Goal: Transaction & Acquisition: Purchase product/service

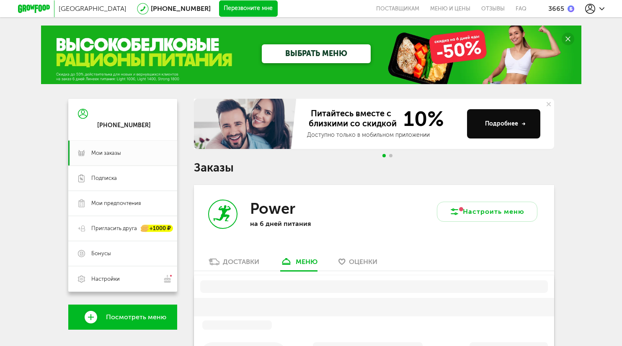
scroll to position [164, 0]
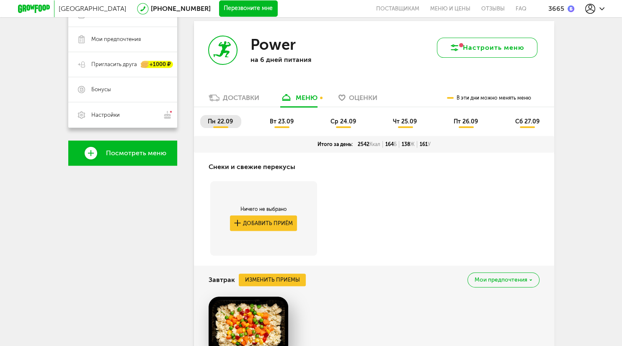
click at [495, 47] on button "Настроить меню" at bounding box center [487, 48] width 100 height 20
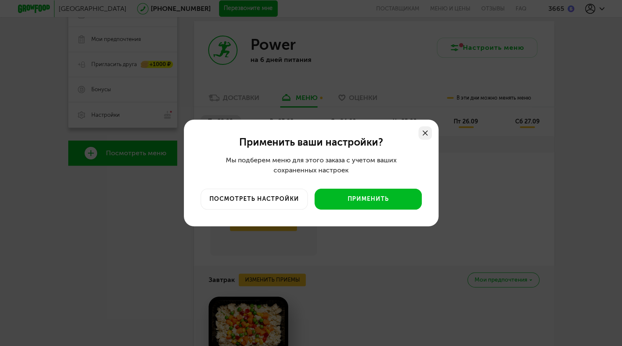
click at [426, 130] on div at bounding box center [424, 132] width 13 height 13
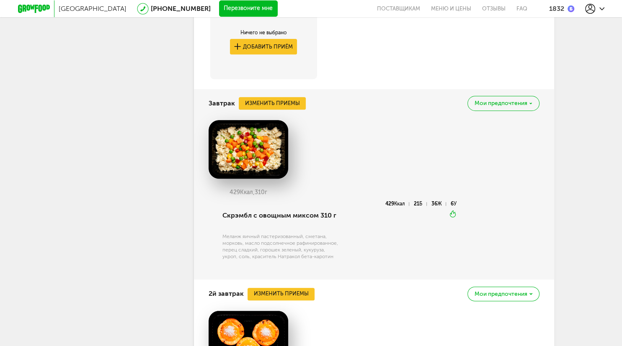
scroll to position [518, 0]
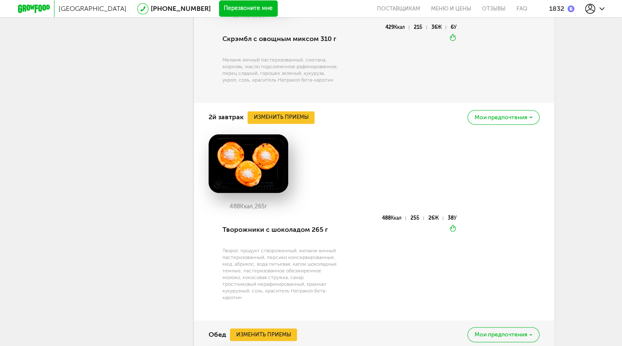
click at [532, 123] on div "Мои предпочтения" at bounding box center [503, 117] width 72 height 15
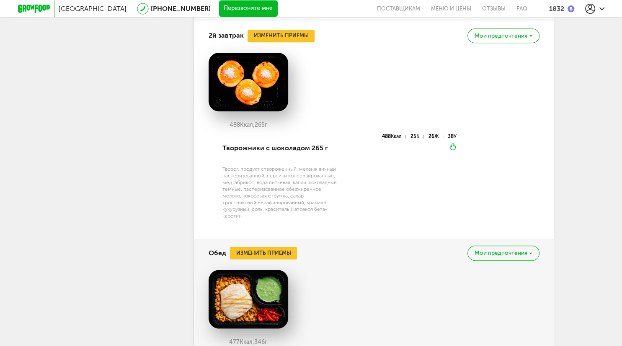
scroll to position [606, 0]
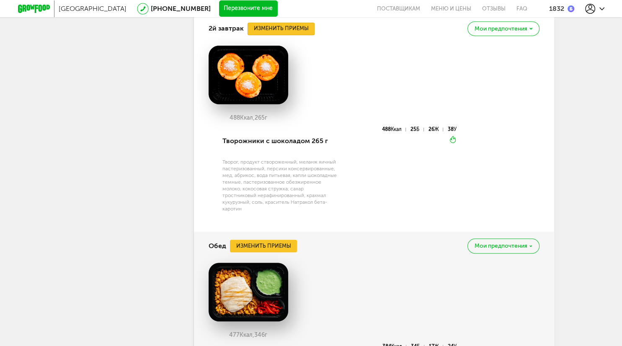
click at [300, 34] on button "Изменить приемы" at bounding box center [280, 29] width 67 height 13
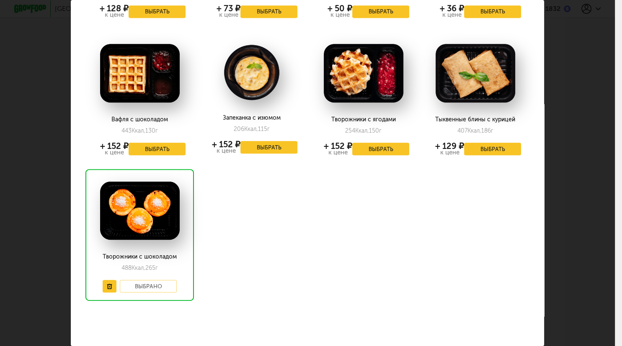
scroll to position [124, 0]
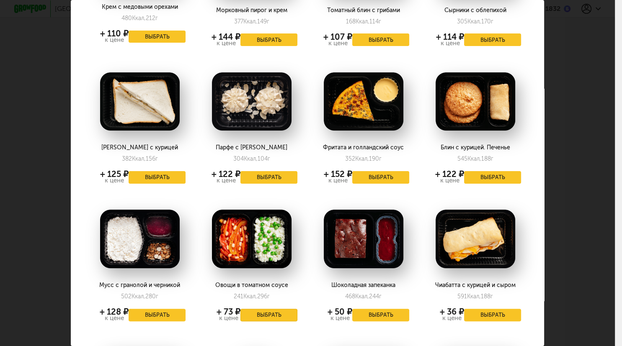
click at [272, 312] on button "Выбрать" at bounding box center [268, 315] width 57 height 13
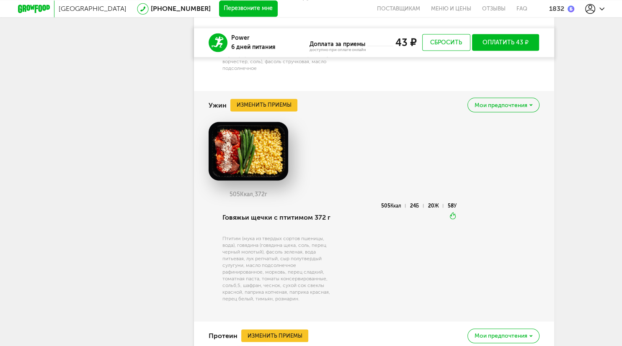
scroll to position [1535, 0]
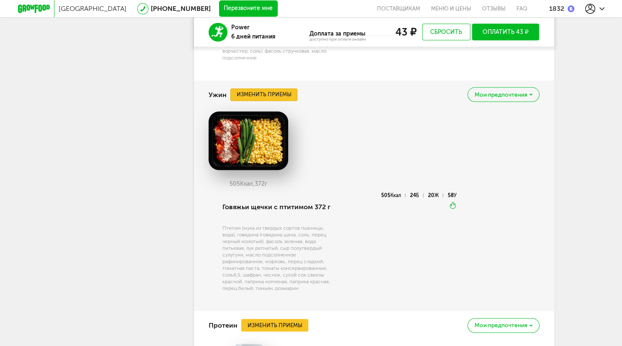
click at [280, 88] on button "Изменить приемы" at bounding box center [263, 94] width 67 height 13
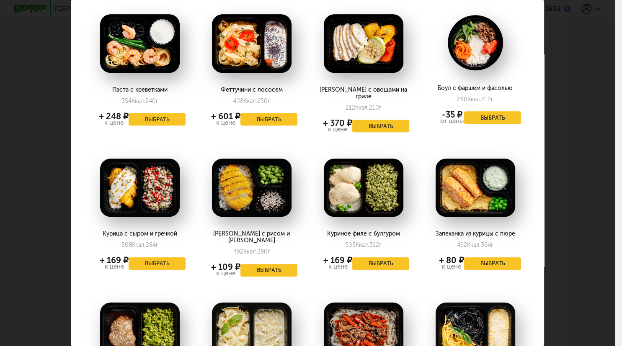
scroll to position [607, 0]
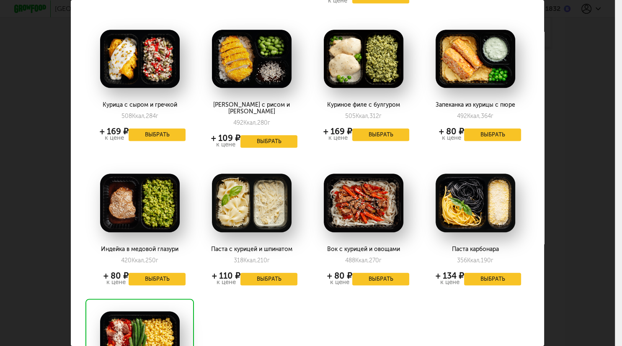
click at [150, 174] on img at bounding box center [140, 203] width 80 height 59
click at [176, 273] on button "Выбрать" at bounding box center [157, 279] width 57 height 13
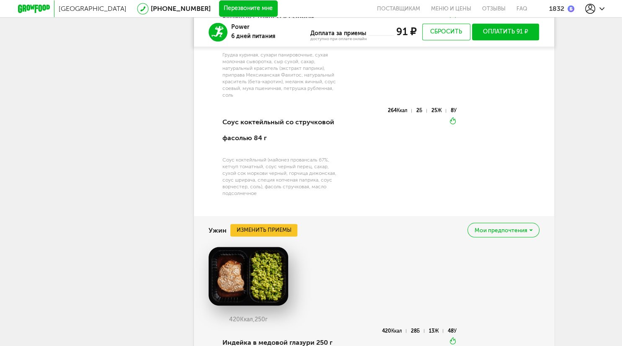
scroll to position [1532, 0]
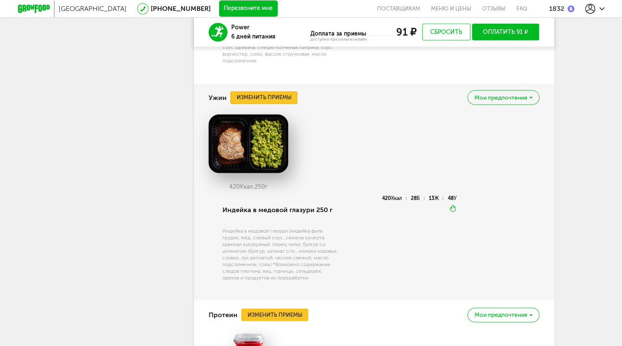
click at [276, 91] on button "Изменить приемы" at bounding box center [263, 97] width 67 height 13
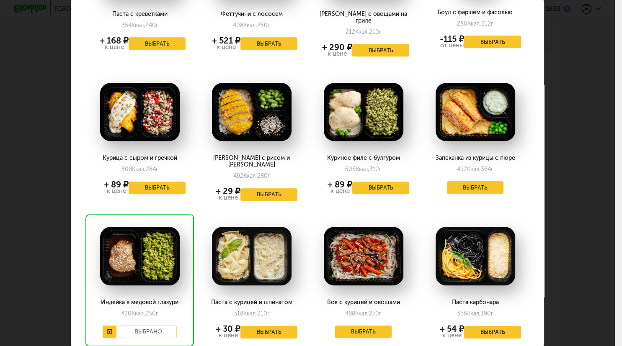
scroll to position [607, 0]
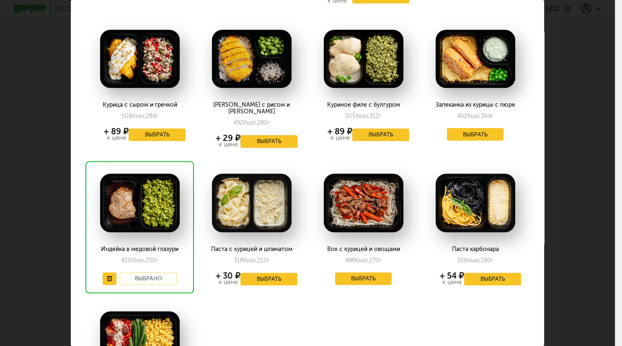
click at [275, 135] on button "Выбрать" at bounding box center [268, 141] width 57 height 13
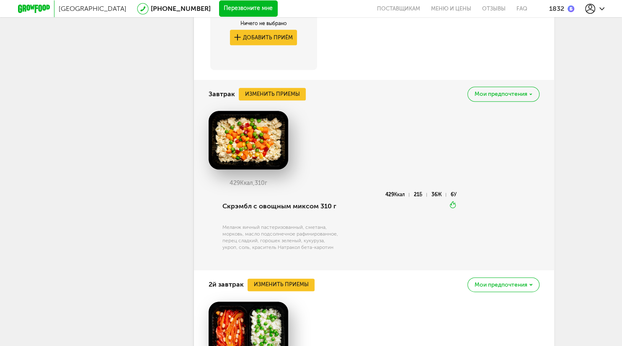
scroll to position [205, 0]
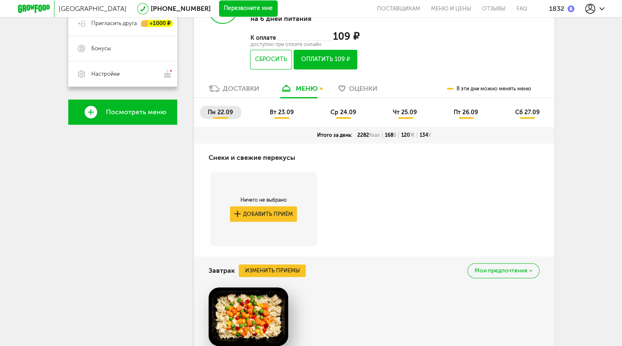
click at [290, 111] on span "вт 23.09" at bounding box center [282, 112] width 24 height 7
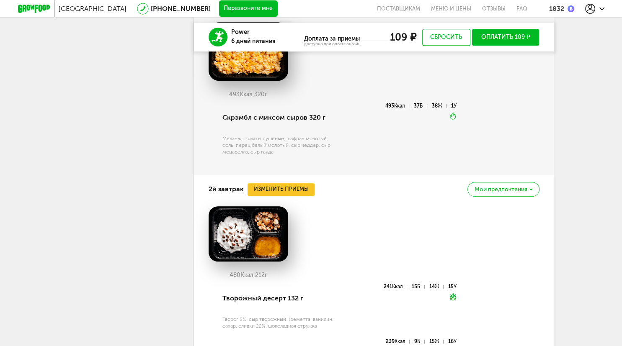
scroll to position [559, 0]
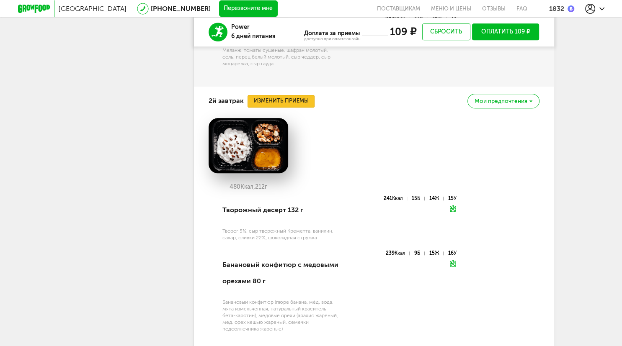
click at [276, 103] on button "Изменить приемы" at bounding box center [280, 101] width 67 height 13
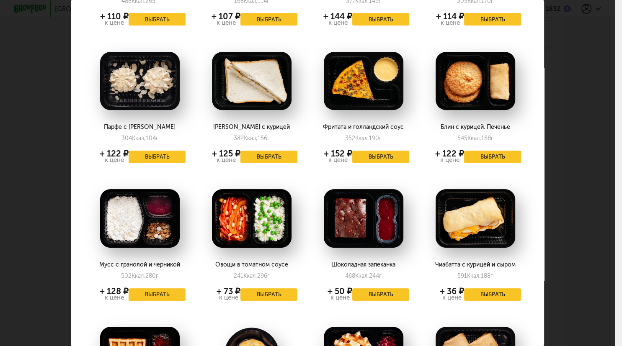
scroll to position [303, 0]
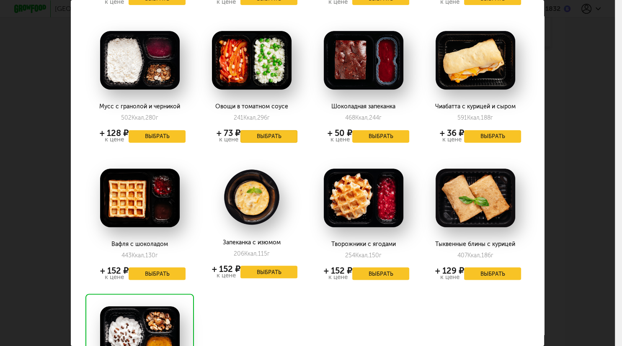
click at [269, 134] on button "Выбрать" at bounding box center [268, 136] width 57 height 13
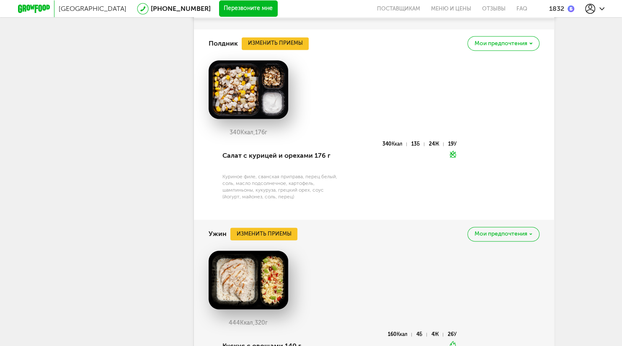
scroll to position [1090, 0]
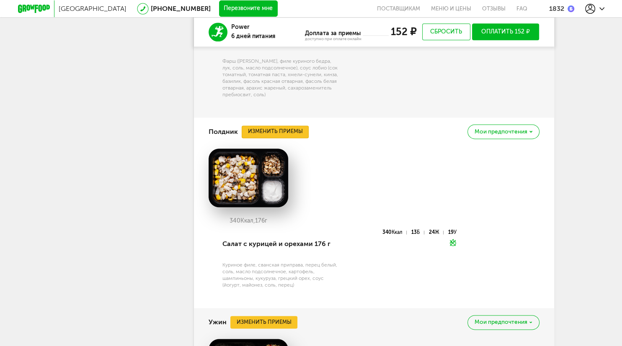
click at [271, 128] on button "Изменить приемы" at bounding box center [275, 132] width 67 height 13
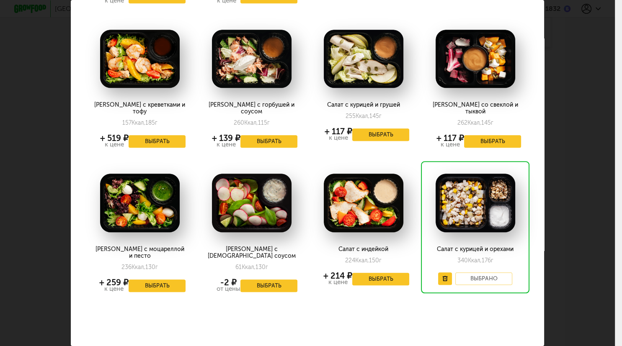
scroll to position [684, 0]
click at [589, 75] on div "Выберите полдники на вторник 23.09 Стрипсы и коктейльный соус 498 Ккал, 204 г +…" at bounding box center [307, 173] width 615 height 346
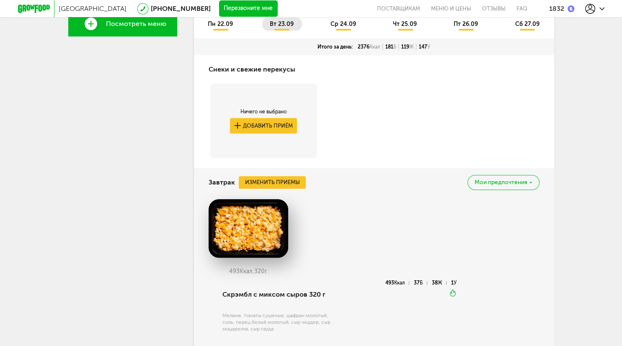
scroll to position [117, 0]
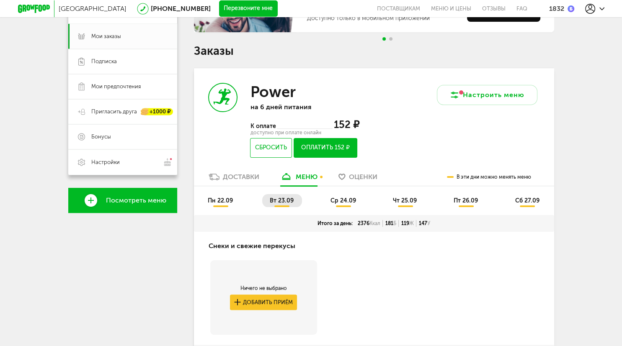
click at [341, 201] on span "ср 24.09" at bounding box center [343, 200] width 26 height 7
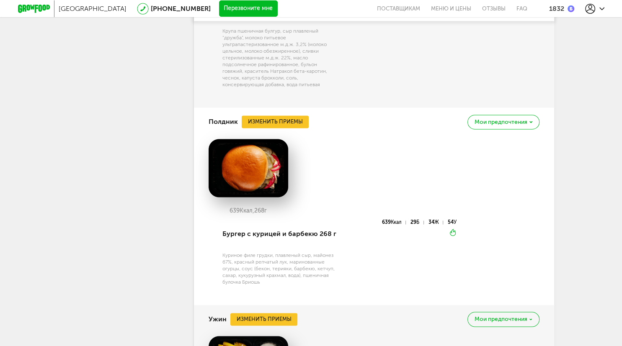
scroll to position [1222, 0]
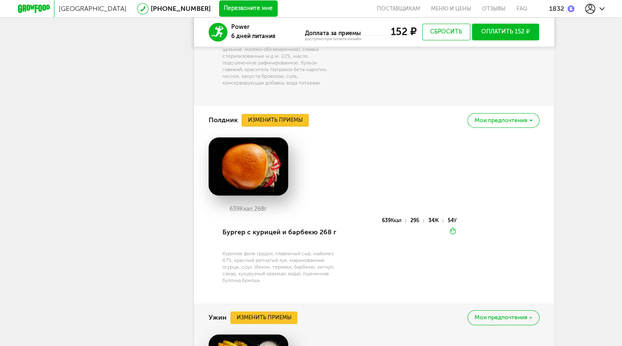
click at [291, 124] on button "Изменить приемы" at bounding box center [275, 120] width 67 height 13
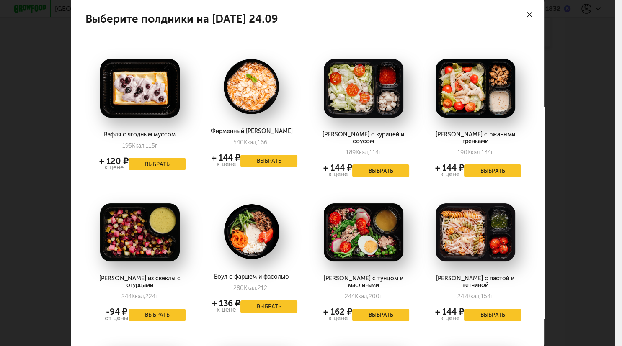
scroll to position [428, 0]
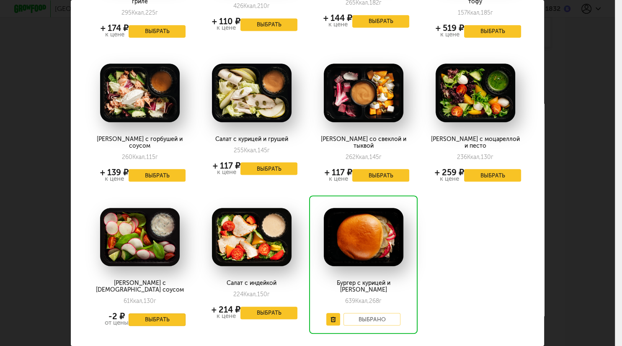
click at [172, 314] on button "Выбрать" at bounding box center [157, 320] width 57 height 13
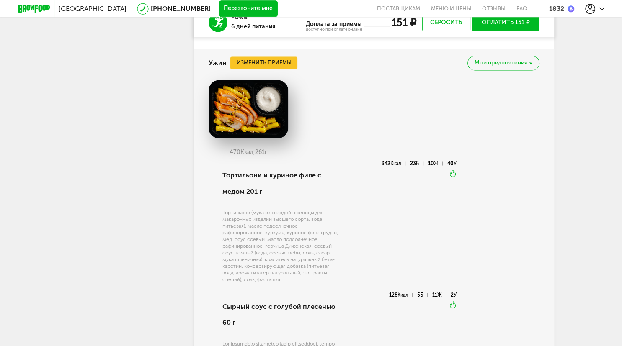
scroll to position [1487, 0]
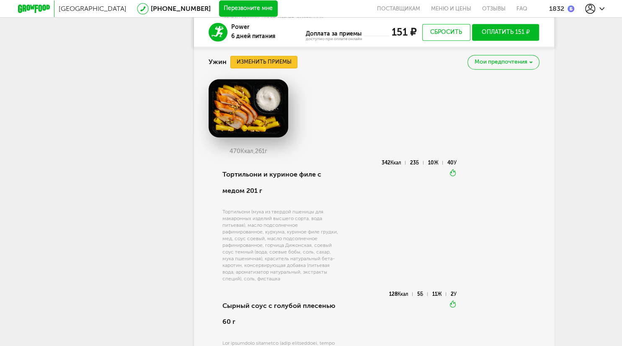
click at [259, 60] on button "Изменить приемы" at bounding box center [263, 62] width 67 height 13
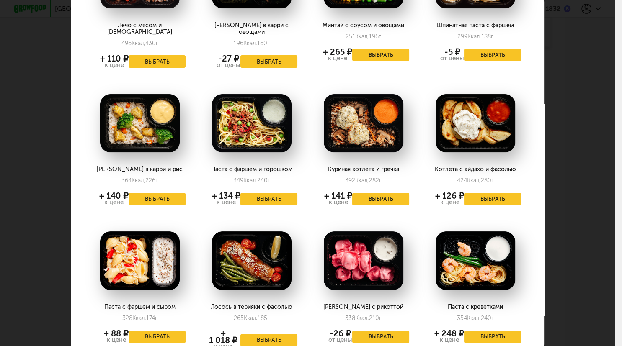
scroll to position [0, 0]
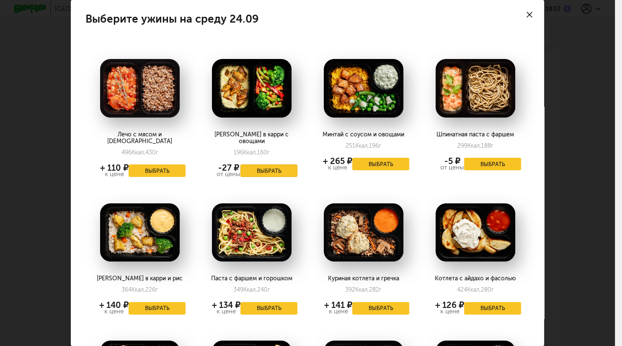
click at [268, 165] on button "Выбрать" at bounding box center [268, 171] width 57 height 13
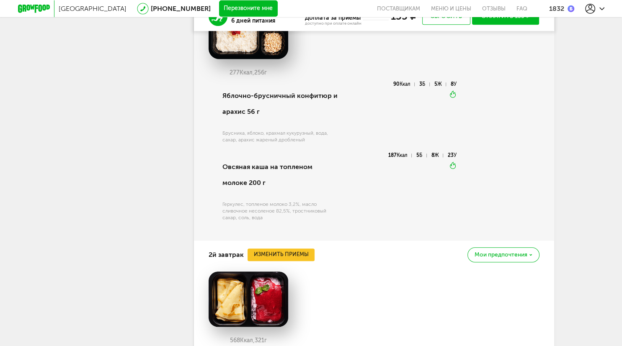
scroll to position [515, 0]
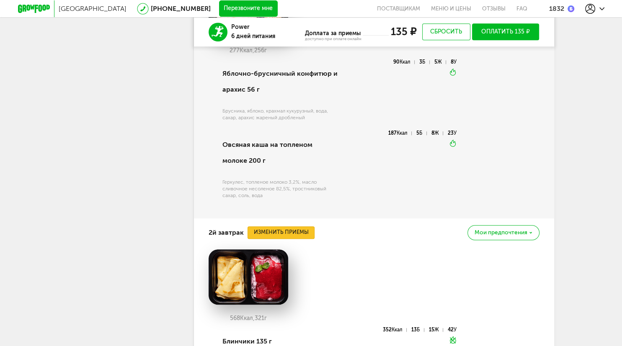
click at [286, 229] on button "Изменить приемы" at bounding box center [280, 233] width 67 height 13
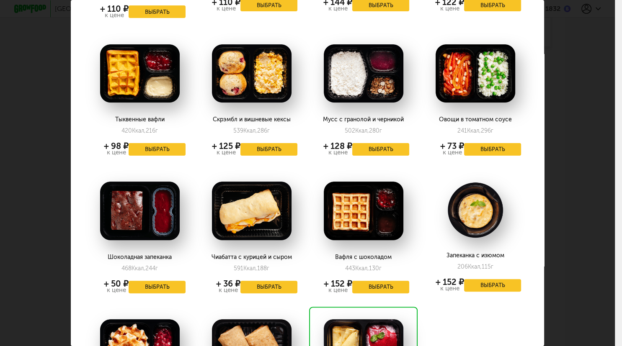
scroll to position [291, 0]
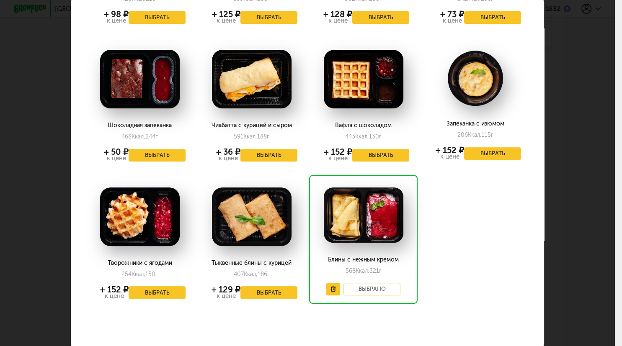
click at [557, 99] on div "Выберите 2й завтрак на среду 24.09 Салат с курицей и фасолью 323 Ккал, 222 г + …" at bounding box center [307, 173] width 615 height 346
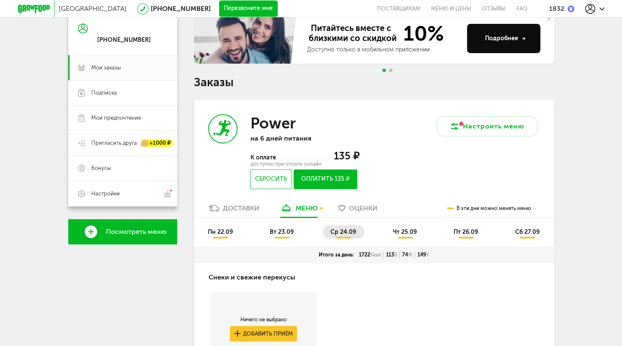
scroll to position [132, 0]
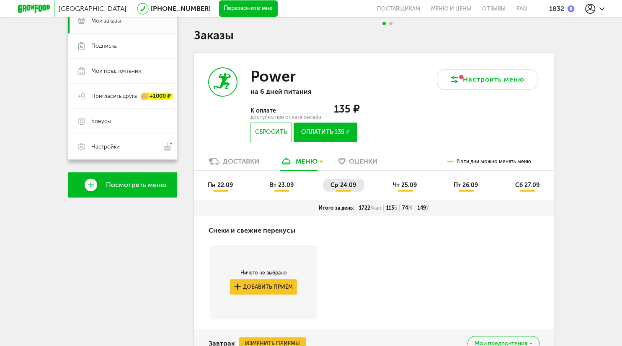
click at [401, 185] on span "чт 25.09" at bounding box center [405, 185] width 24 height 7
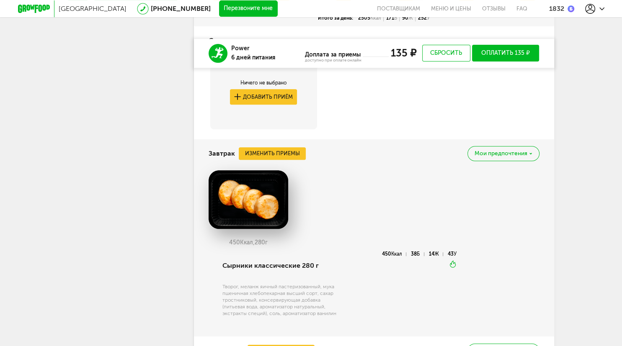
scroll to position [353, 0]
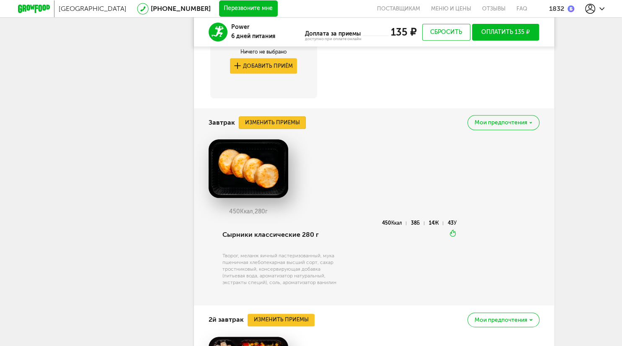
click at [299, 124] on button "Изменить приемы" at bounding box center [272, 122] width 67 height 13
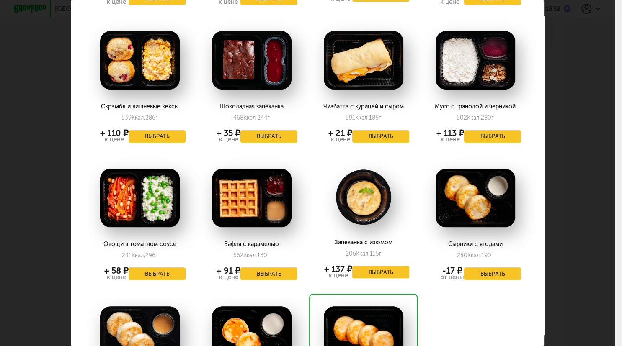
scroll to position [0, 0]
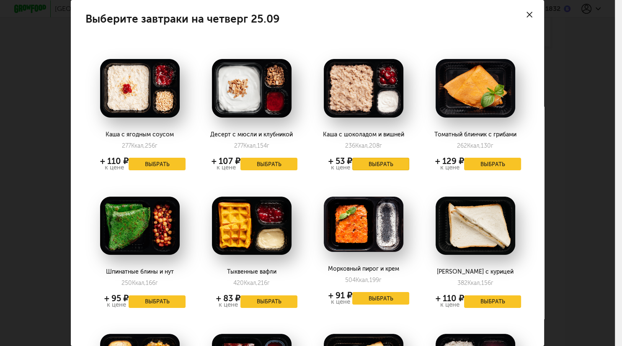
click at [392, 162] on button "Выбрать" at bounding box center [380, 164] width 57 height 13
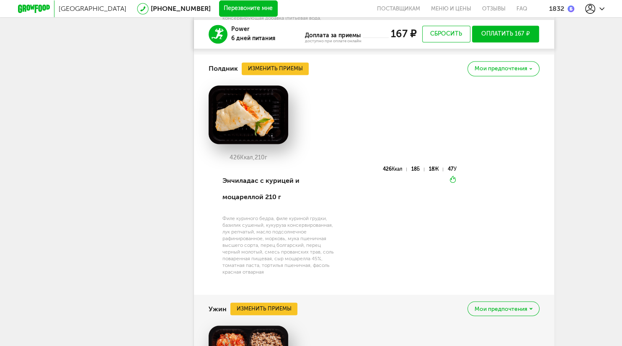
scroll to position [1371, 0]
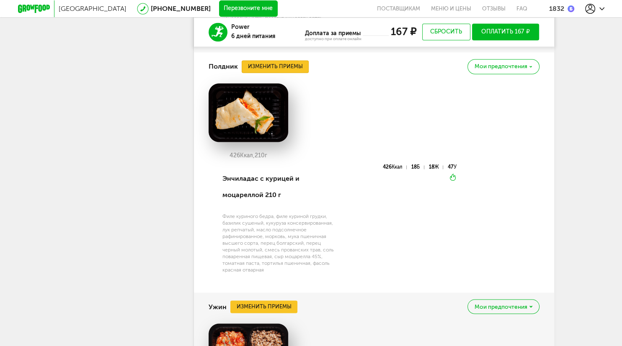
click at [306, 73] on button "Изменить приемы" at bounding box center [275, 66] width 67 height 13
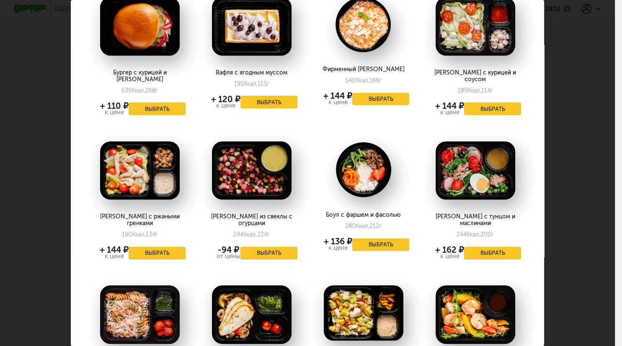
scroll to position [0, 0]
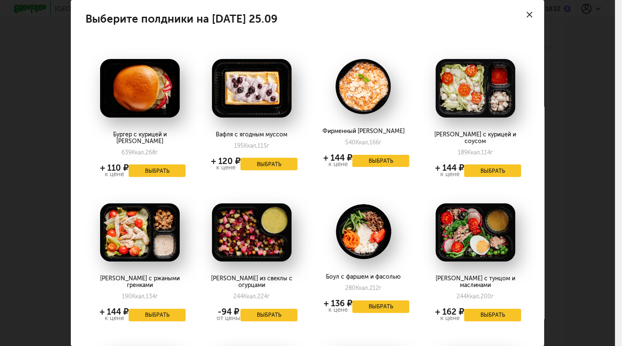
click at [585, 113] on div "Выберите полдники на четверг 25.09 Бургер с курицей и барбекю 639 Ккал, 268 г +…" at bounding box center [307, 173] width 615 height 346
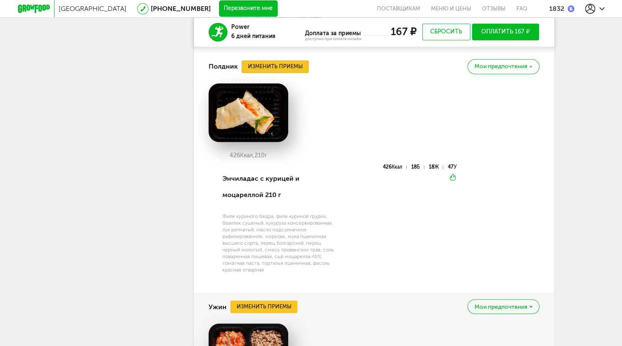
click at [279, 73] on button "Изменить приемы" at bounding box center [275, 66] width 67 height 13
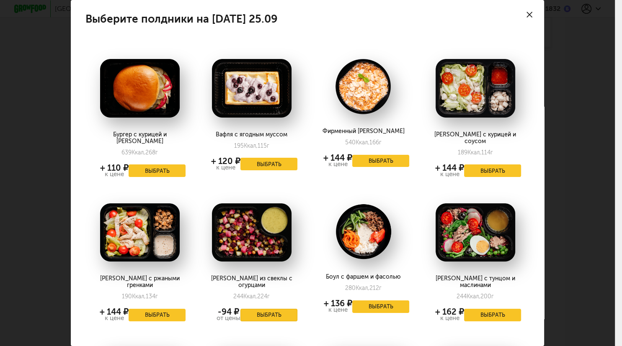
click at [275, 309] on button "Выбрать" at bounding box center [268, 315] width 57 height 13
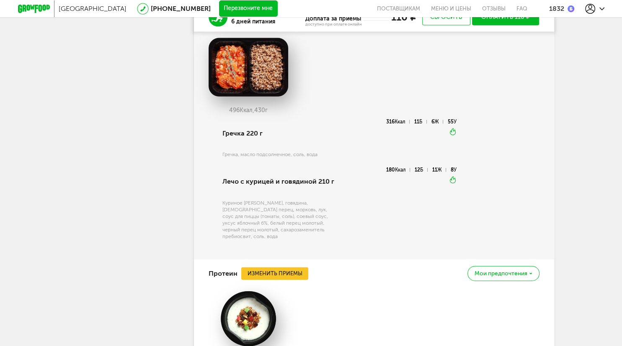
scroll to position [1680, 0]
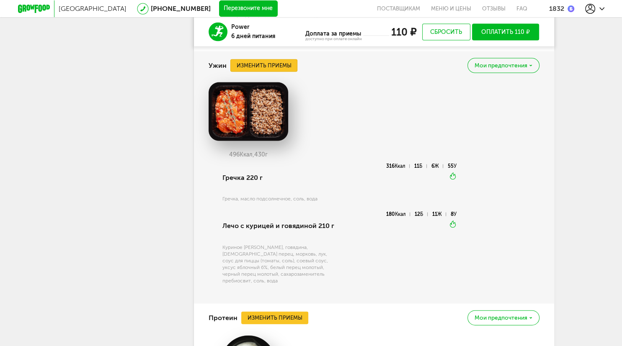
click at [269, 72] on button "Изменить приемы" at bounding box center [263, 65] width 67 height 13
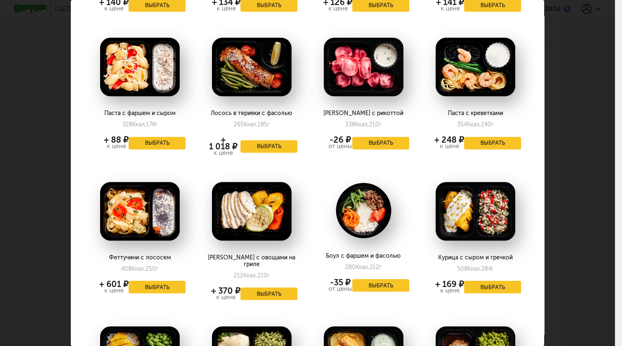
scroll to position [566, 0]
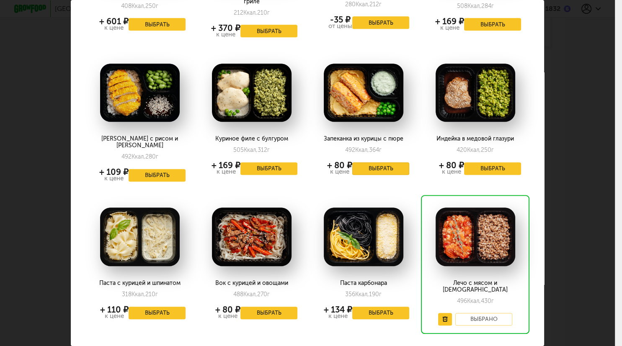
click at [389, 162] on button "Выбрать" at bounding box center [380, 168] width 57 height 13
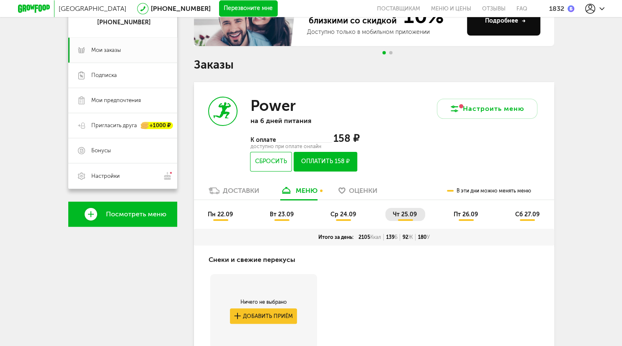
scroll to position [132, 0]
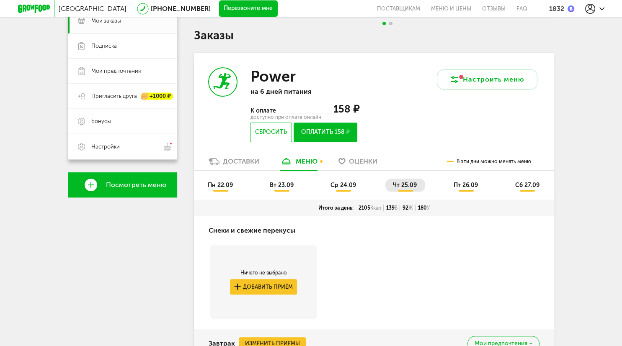
click at [472, 186] on span "пт 26.09" at bounding box center [465, 185] width 24 height 7
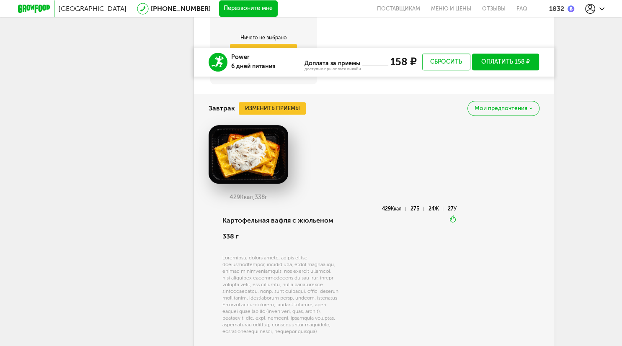
scroll to position [398, 0]
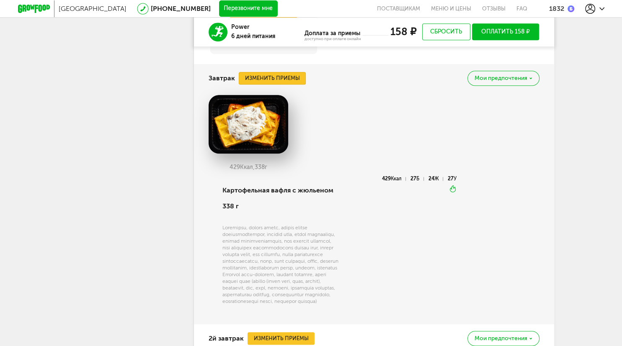
click at [295, 79] on button "Изменить приемы" at bounding box center [272, 78] width 67 height 13
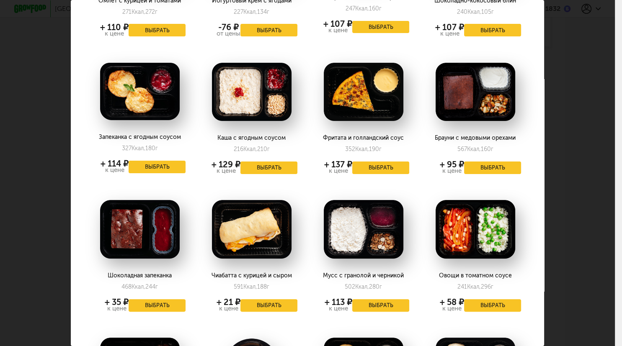
scroll to position [0, 0]
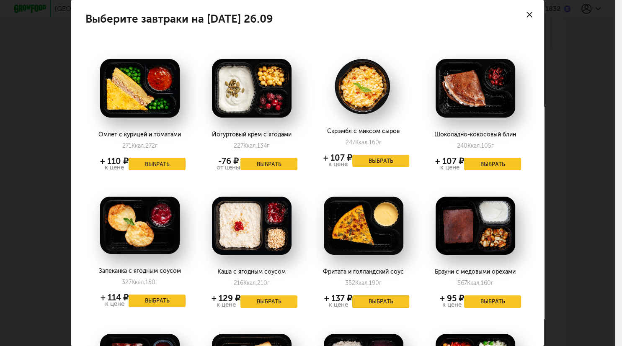
click at [391, 297] on button "Выбрать" at bounding box center [380, 302] width 57 height 13
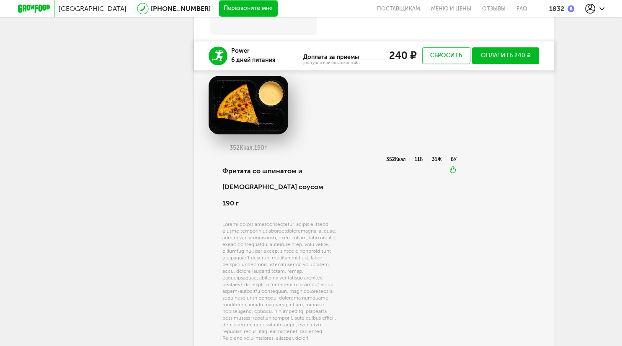
scroll to position [398, 0]
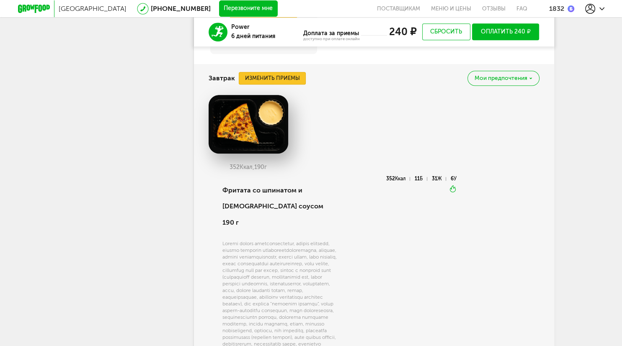
click at [279, 76] on button "Изменить приемы" at bounding box center [272, 78] width 67 height 13
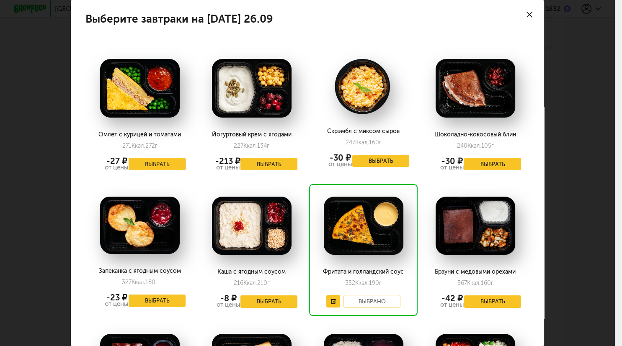
click at [174, 164] on button "Выбрать" at bounding box center [157, 164] width 57 height 13
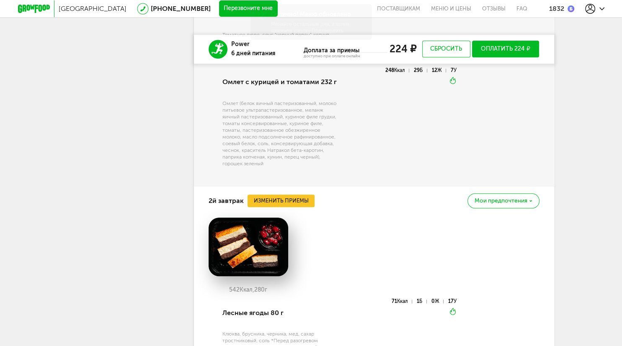
scroll to position [663, 0]
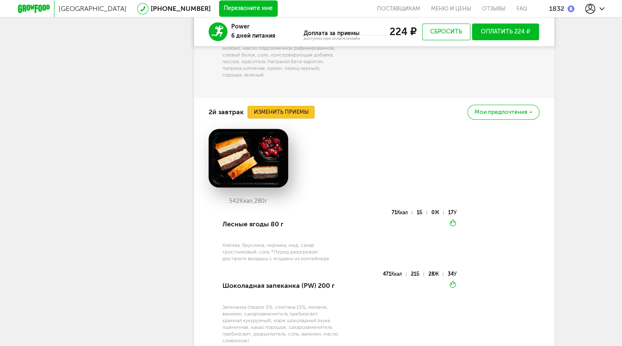
click at [292, 113] on button "Изменить приемы" at bounding box center [280, 112] width 67 height 13
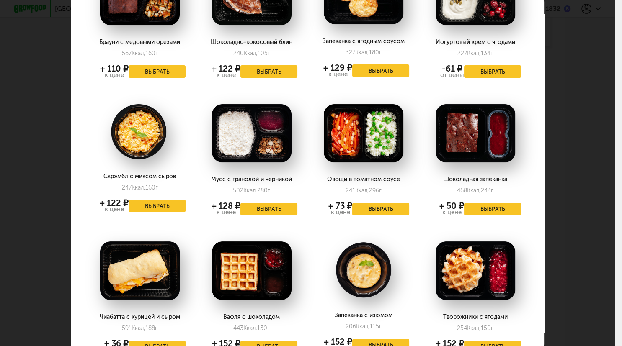
scroll to position [0, 0]
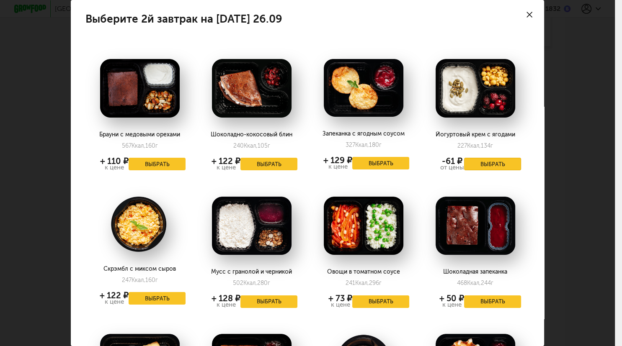
click at [492, 162] on button "Выбрать" at bounding box center [492, 164] width 57 height 13
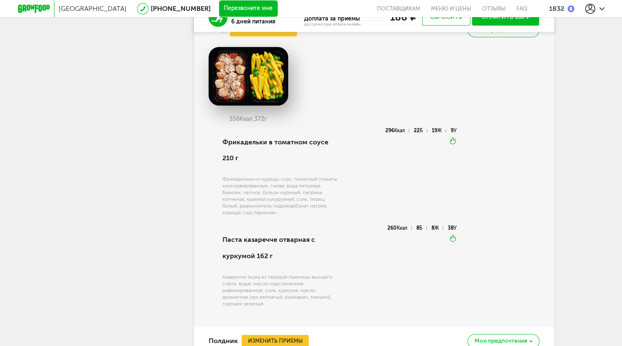
scroll to position [973, 0]
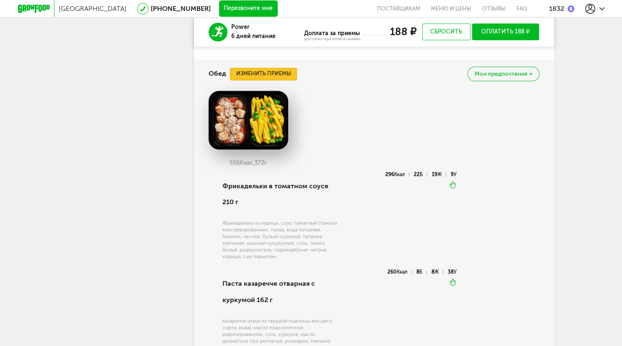
click at [286, 71] on button "Изменить приемы" at bounding box center [263, 74] width 67 height 13
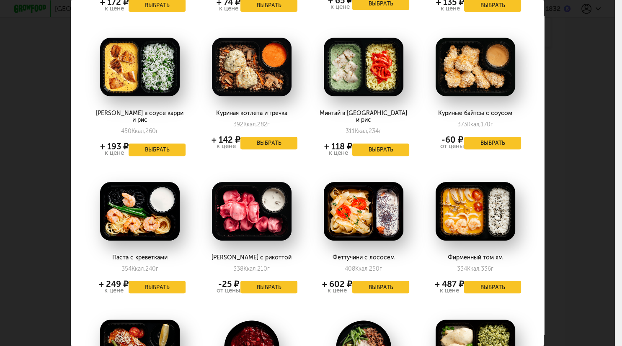
scroll to position [0, 0]
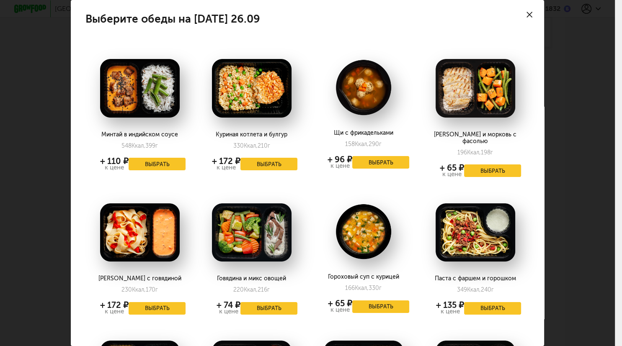
click at [528, 14] on use at bounding box center [529, 15] width 6 height 6
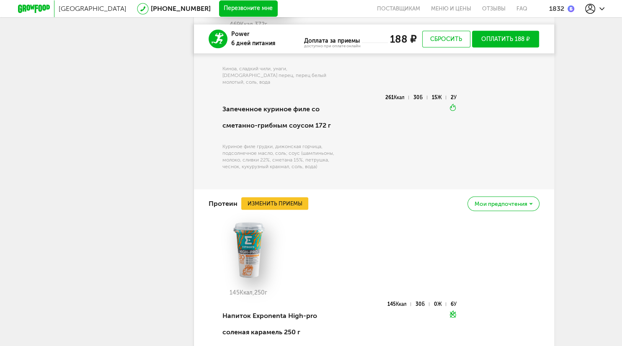
scroll to position [1724, 0]
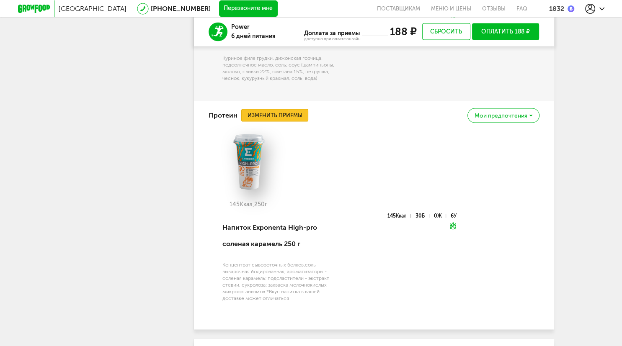
click at [302, 109] on button "Изменить приемы" at bounding box center [274, 115] width 67 height 13
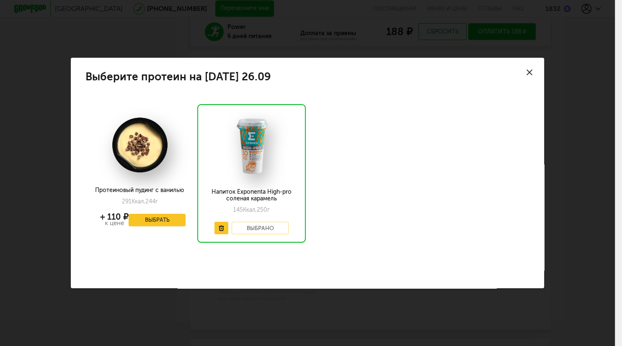
click at [527, 76] on div at bounding box center [529, 72] width 29 height 29
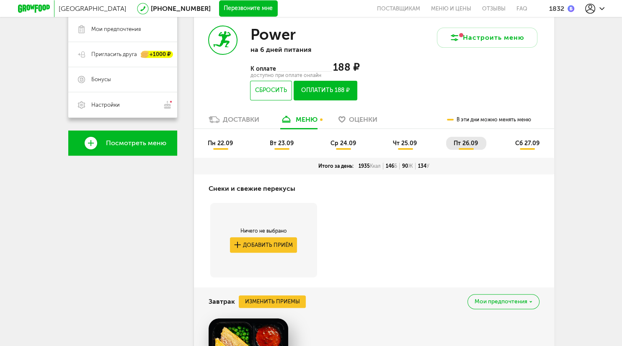
scroll to position [177, 0]
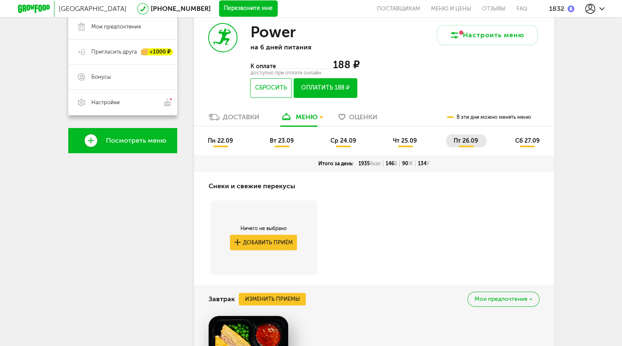
click at [528, 139] on span "сб 27.09" at bounding box center [527, 140] width 24 height 7
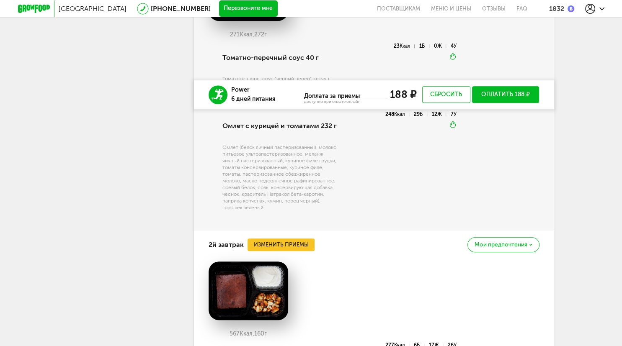
scroll to position [663, 0]
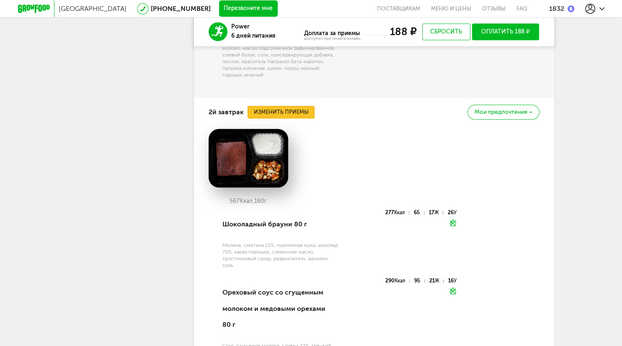
click at [257, 113] on button "Изменить приемы" at bounding box center [280, 112] width 67 height 13
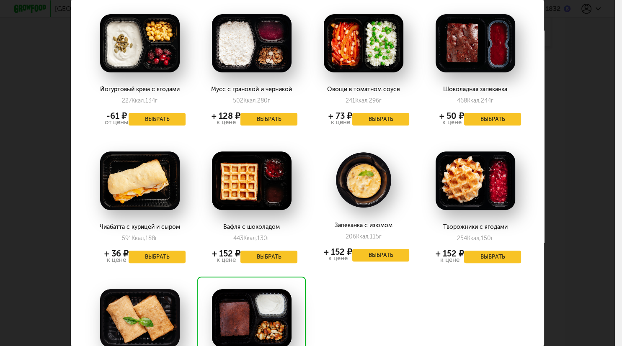
scroll to position [291, 0]
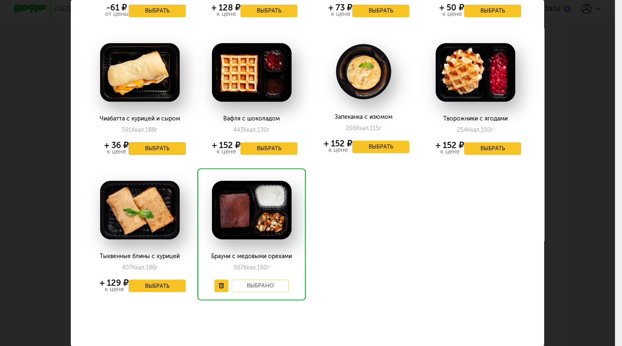
click at [165, 143] on button "Выбрать" at bounding box center [157, 148] width 57 height 13
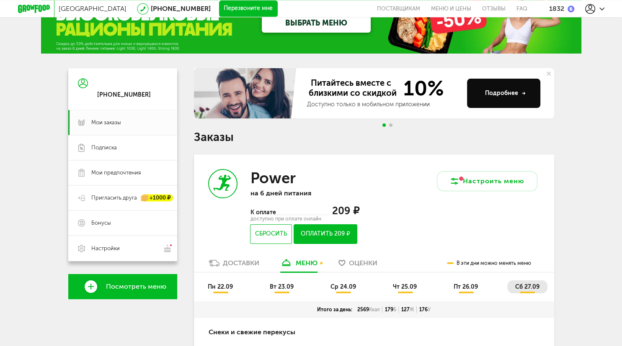
scroll to position [44, 0]
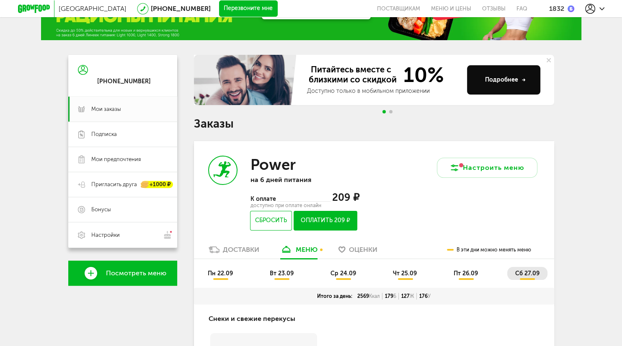
click at [330, 215] on button "Оплатить 209 ₽" at bounding box center [325, 221] width 63 height 20
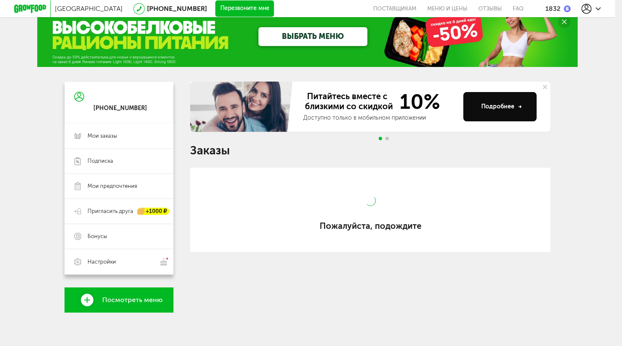
scroll to position [17, 0]
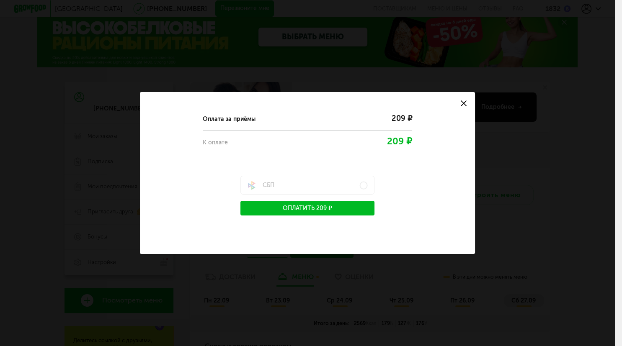
click at [344, 207] on button "Оплатить 209 ₽" at bounding box center [307, 208] width 134 height 15
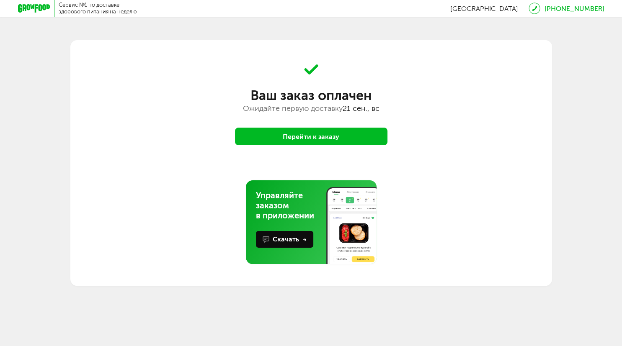
click at [338, 143] on button "Перейти к заказу" at bounding box center [311, 137] width 152 height 18
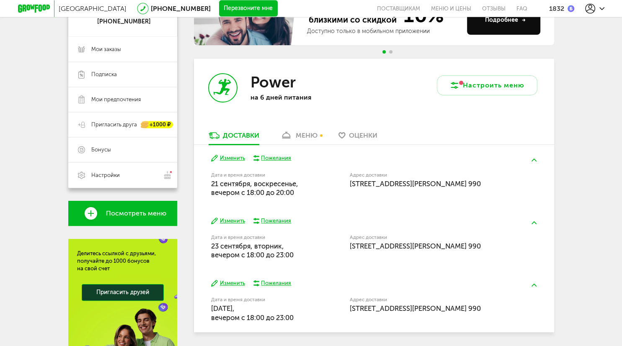
scroll to position [129, 0]
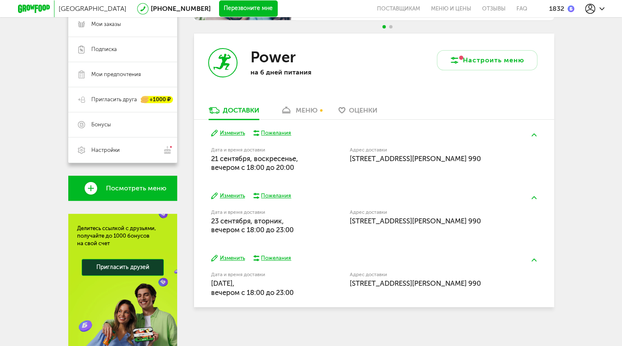
click at [312, 111] on div "меню" at bounding box center [307, 110] width 22 height 8
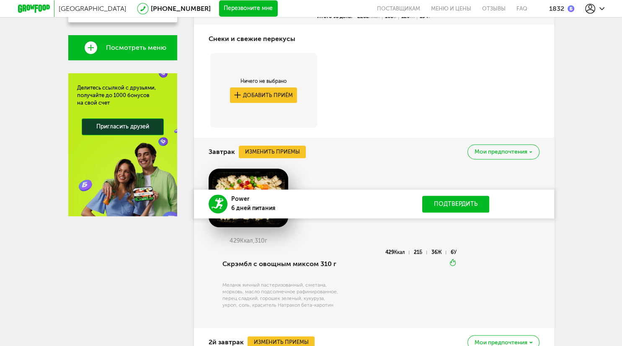
scroll to position [442, 0]
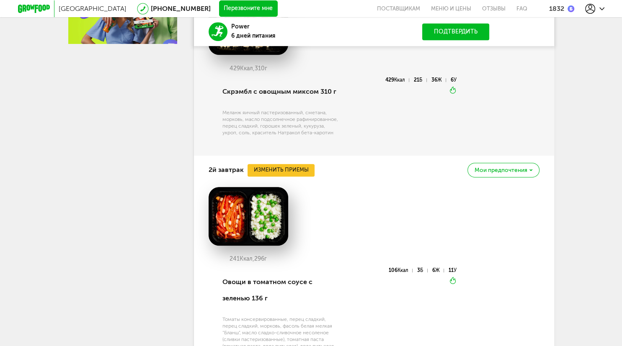
click at [468, 36] on button "Подтвердить" at bounding box center [455, 31] width 67 height 17
click at [451, 33] on button "Подтвердить" at bounding box center [455, 31] width 67 height 17
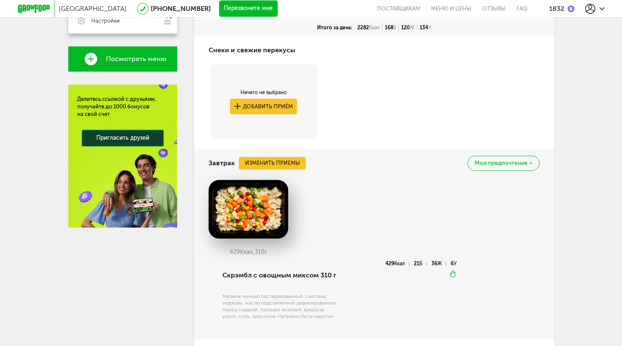
scroll to position [37, 0]
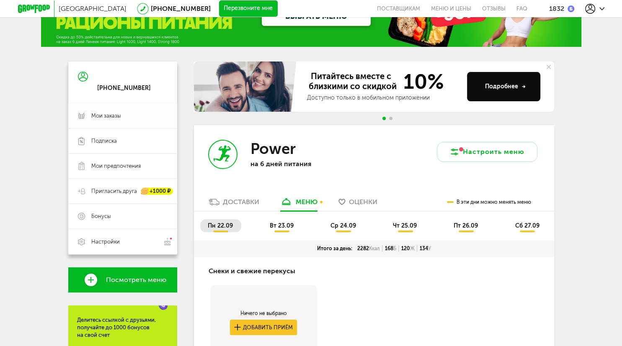
click at [126, 112] on span "Мои заказы" at bounding box center [129, 116] width 76 height 8
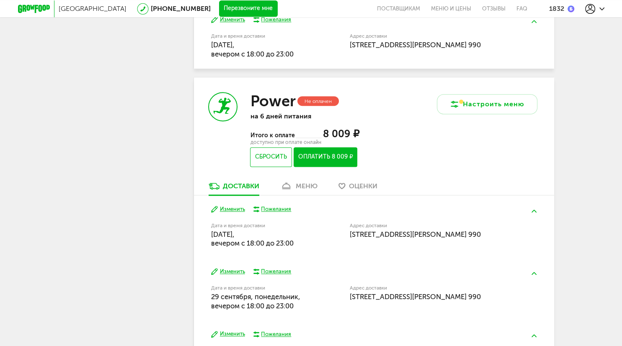
scroll to position [391, 0]
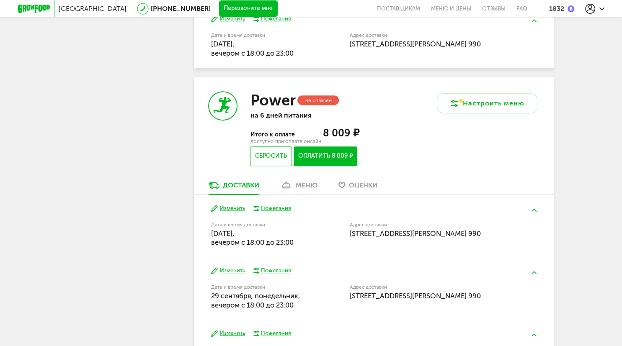
click at [302, 189] on div "меню" at bounding box center [307, 185] width 22 height 8
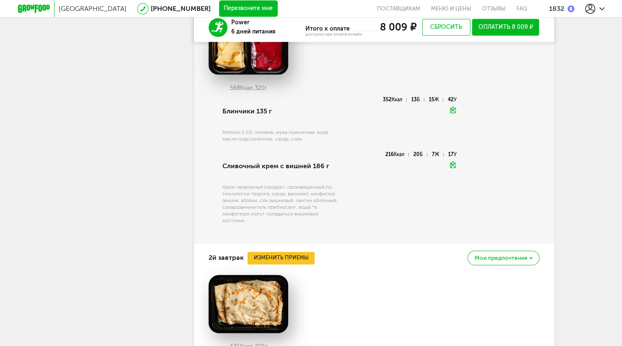
scroll to position [668, 0]
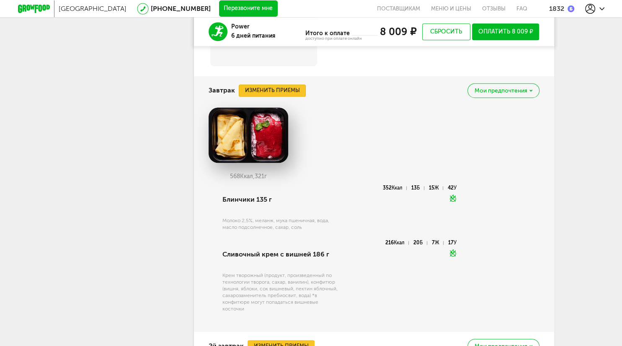
click at [288, 89] on button "Изменить приемы" at bounding box center [272, 91] width 67 height 13
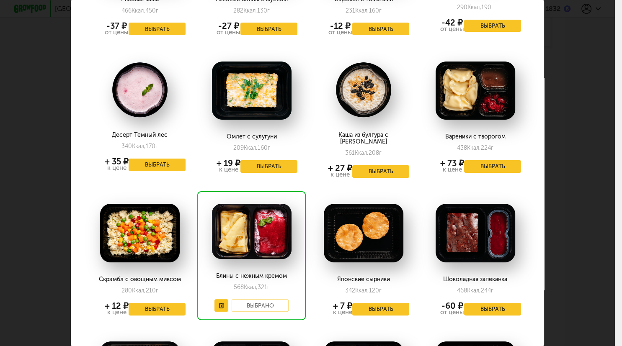
scroll to position [0, 0]
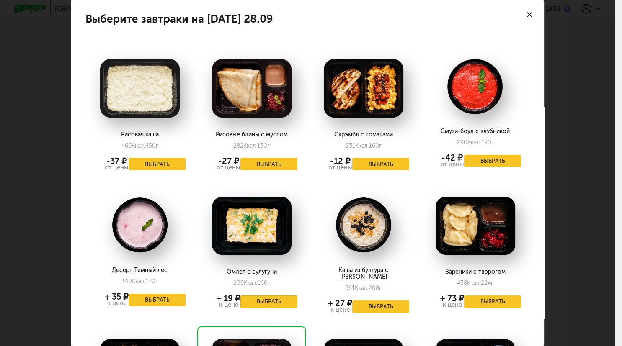
click at [289, 304] on button "Выбрать" at bounding box center [268, 302] width 57 height 13
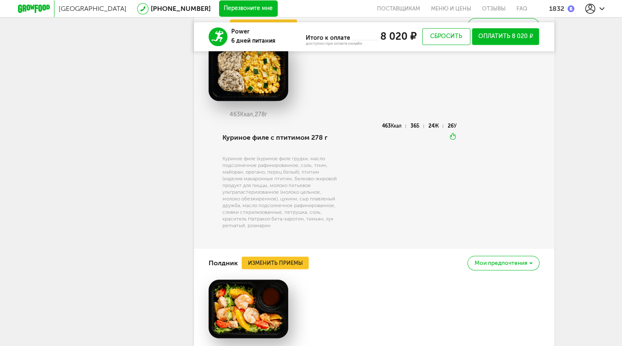
scroll to position [1287, 0]
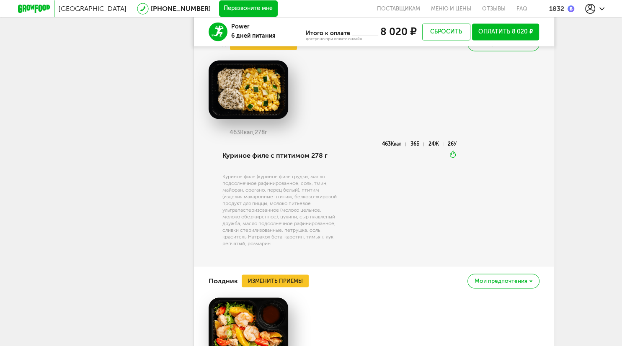
click at [516, 46] on span "Мои предпочтения" at bounding box center [500, 44] width 53 height 6
